Goal: Information Seeking & Learning: Learn about a topic

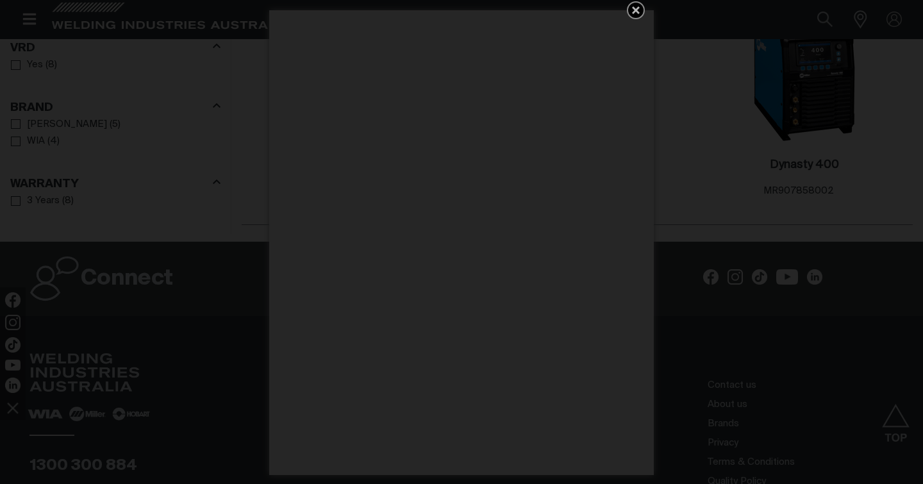
scroll to position [1218, 0]
click at [635, 13] on icon "Get 5 WIA Welding Guides Free!" at bounding box center [635, 10] width 15 height 15
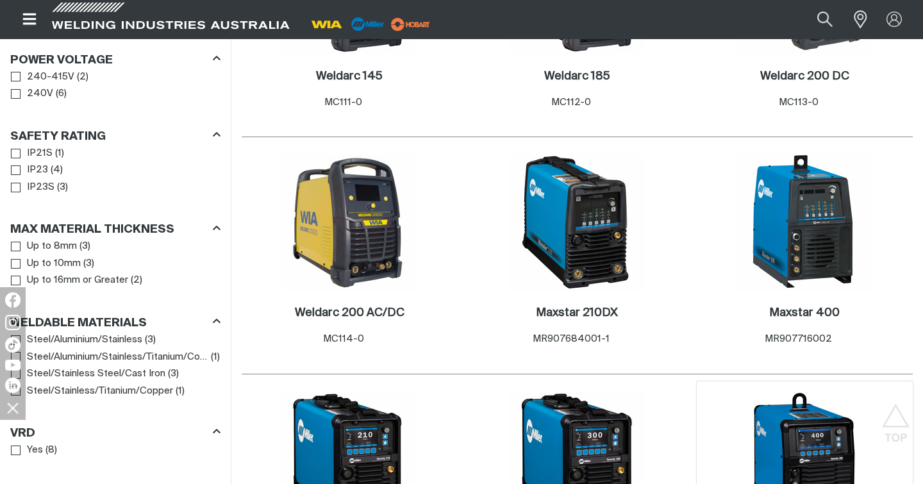
scroll to position [833, 0]
click at [340, 213] on img at bounding box center [349, 222] width 137 height 137
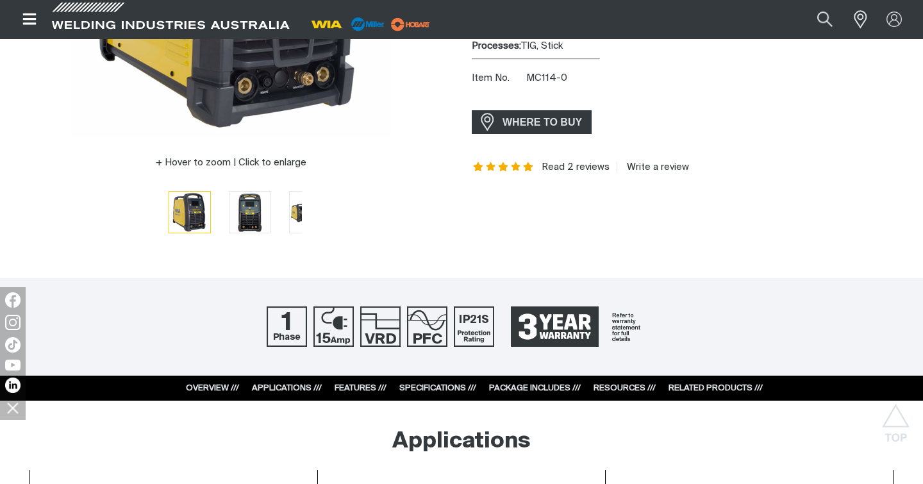
scroll to position [331, 0]
click at [290, 220] on img "Go to slide 3" at bounding box center [310, 212] width 41 height 40
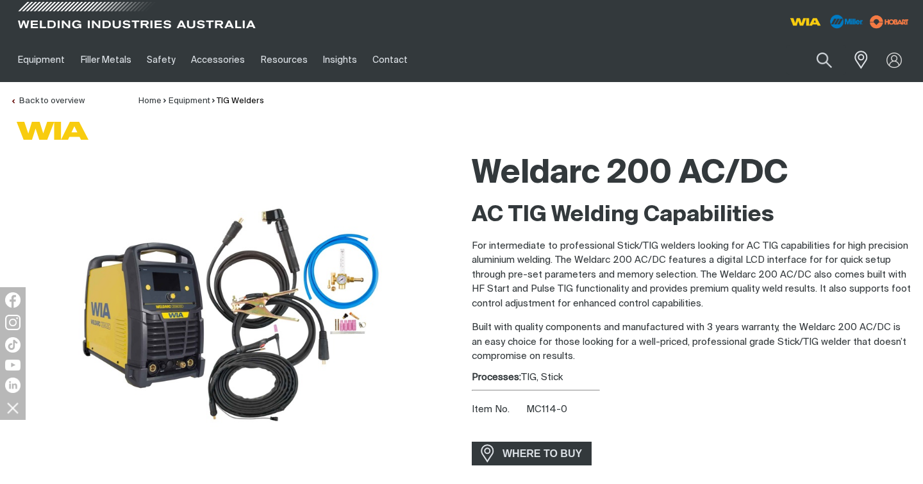
scroll to position [0, 0]
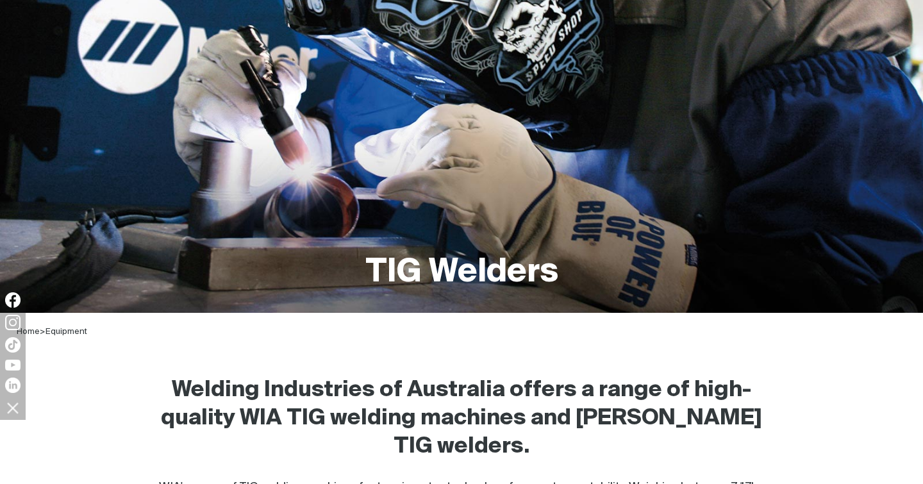
scroll to position [833, 0]
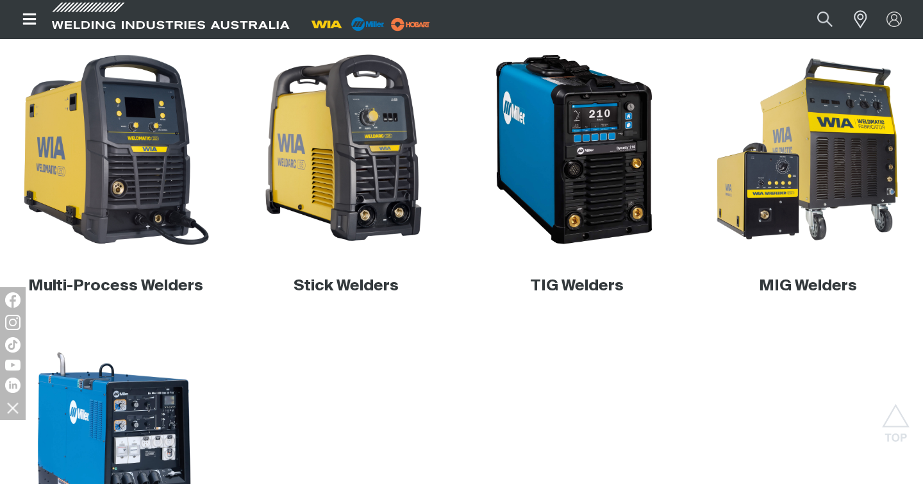
scroll to position [404, 0]
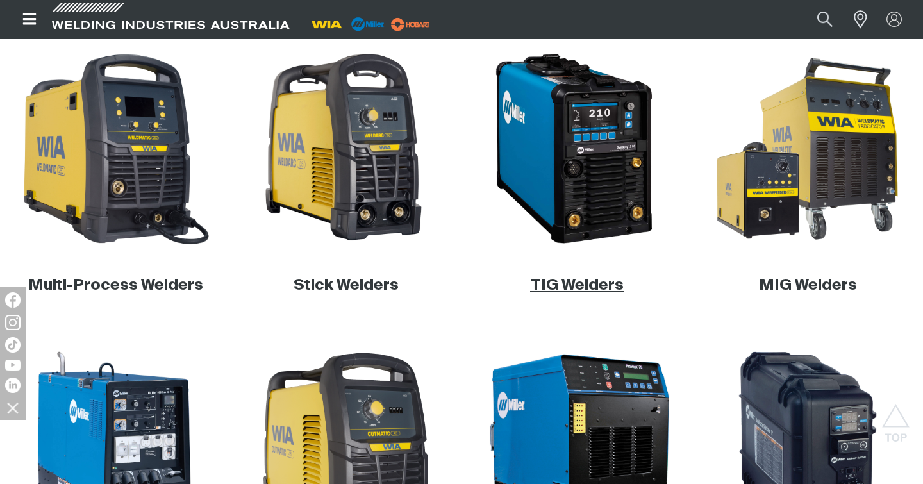
click at [586, 288] on link "TIG Welders" at bounding box center [577, 285] width 94 height 15
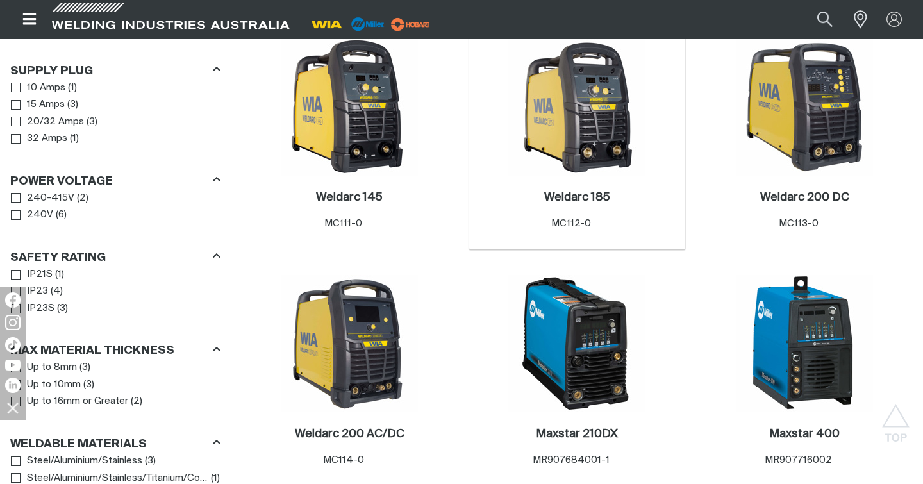
scroll to position [716, 0]
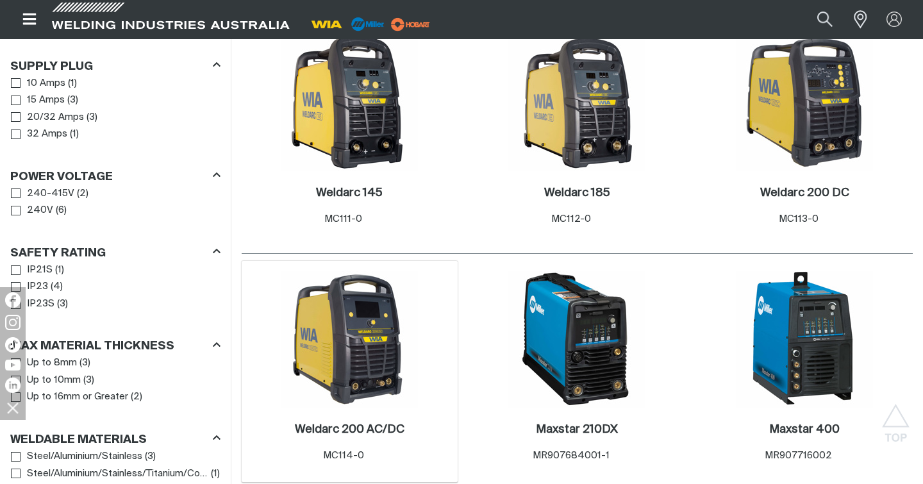
click at [354, 344] on img at bounding box center [349, 338] width 137 height 137
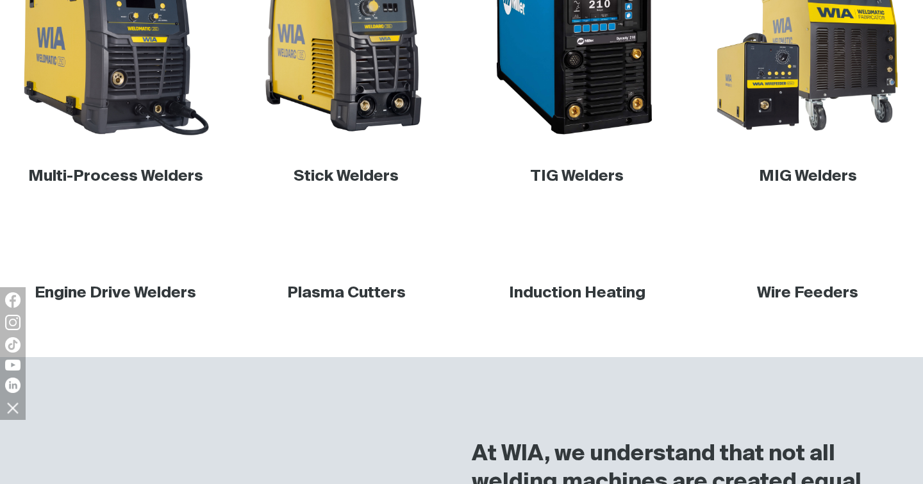
scroll to position [716, 0]
